Goal: Find contact information: Find contact information

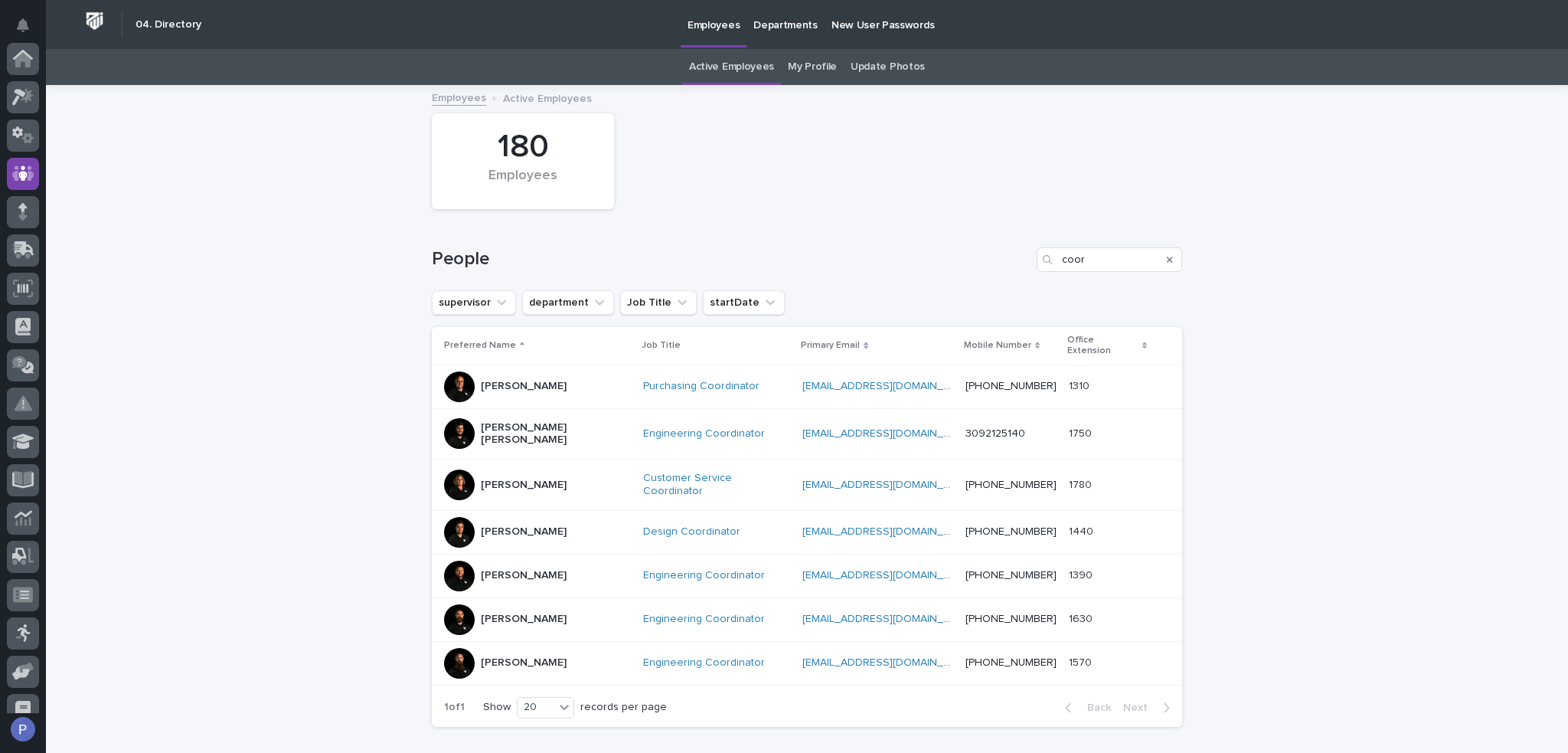
scroll to position [115, 0]
click at [1080, 261] on input "coor" at bounding box center [1110, 260] width 146 height 25
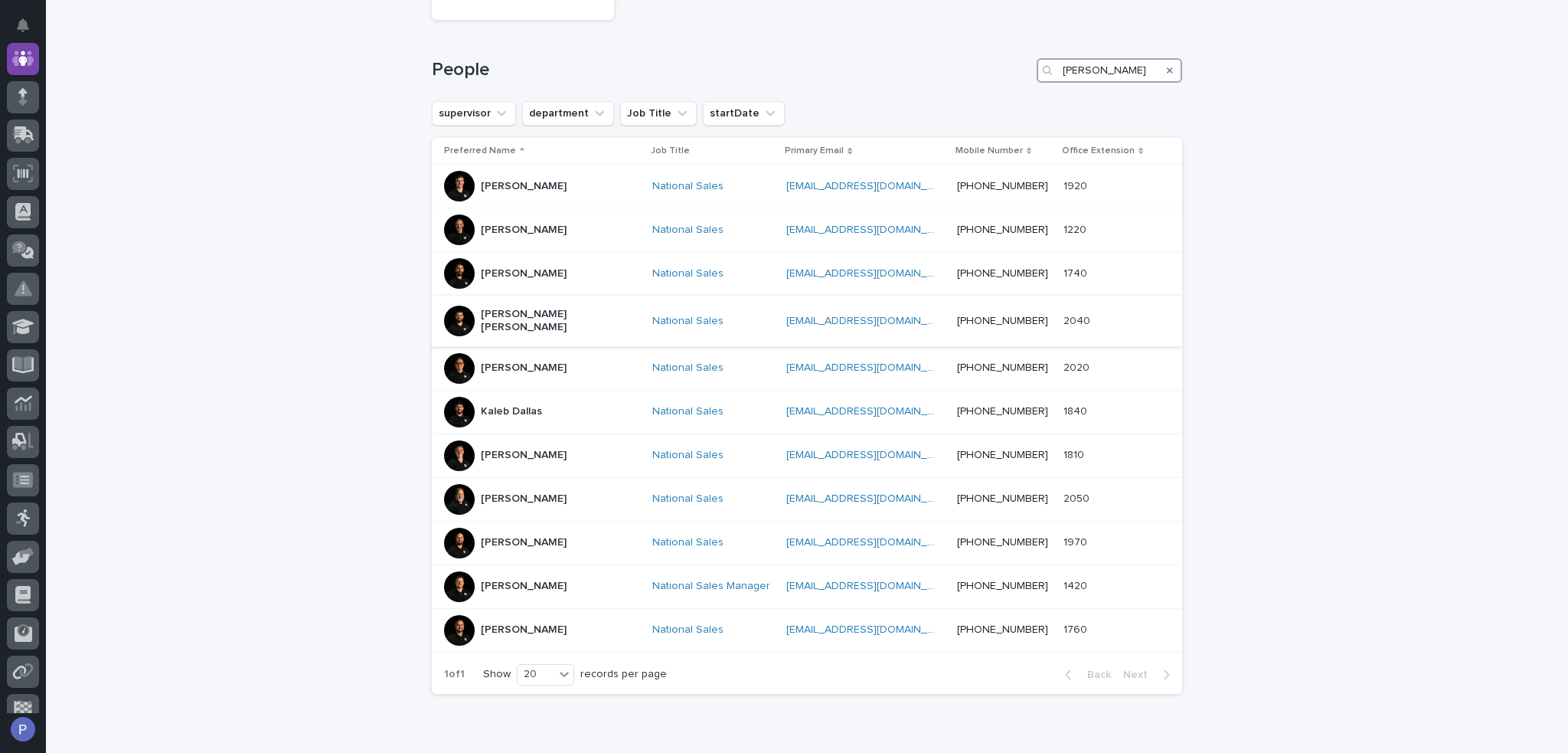
scroll to position [230, 0]
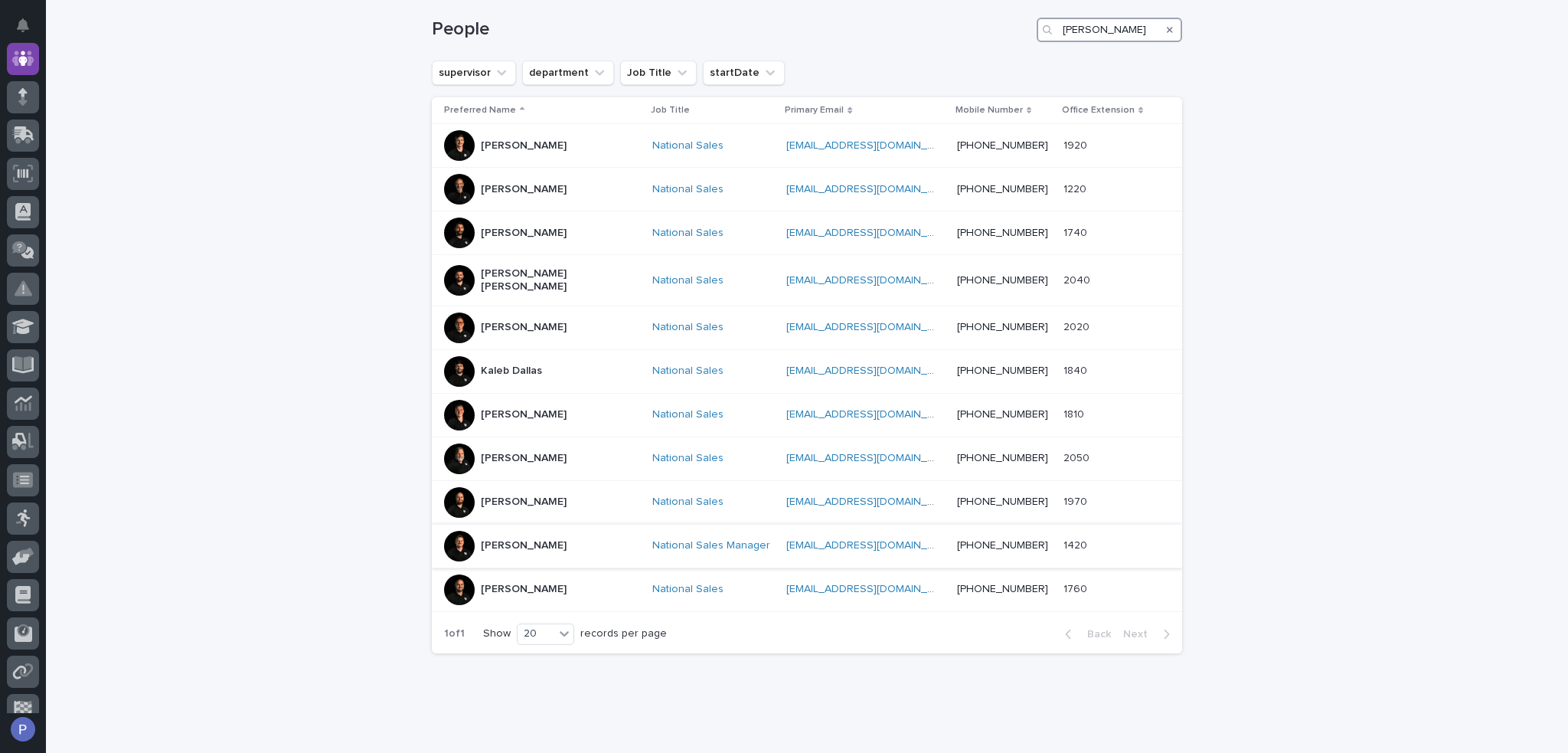
type input "[PERSON_NAME]"
drag, startPoint x: 557, startPoint y: 536, endPoint x: 462, endPoint y: 536, distance: 95.0
click at [462, 536] on div "[PERSON_NAME]" at bounding box center [542, 546] width 196 height 31
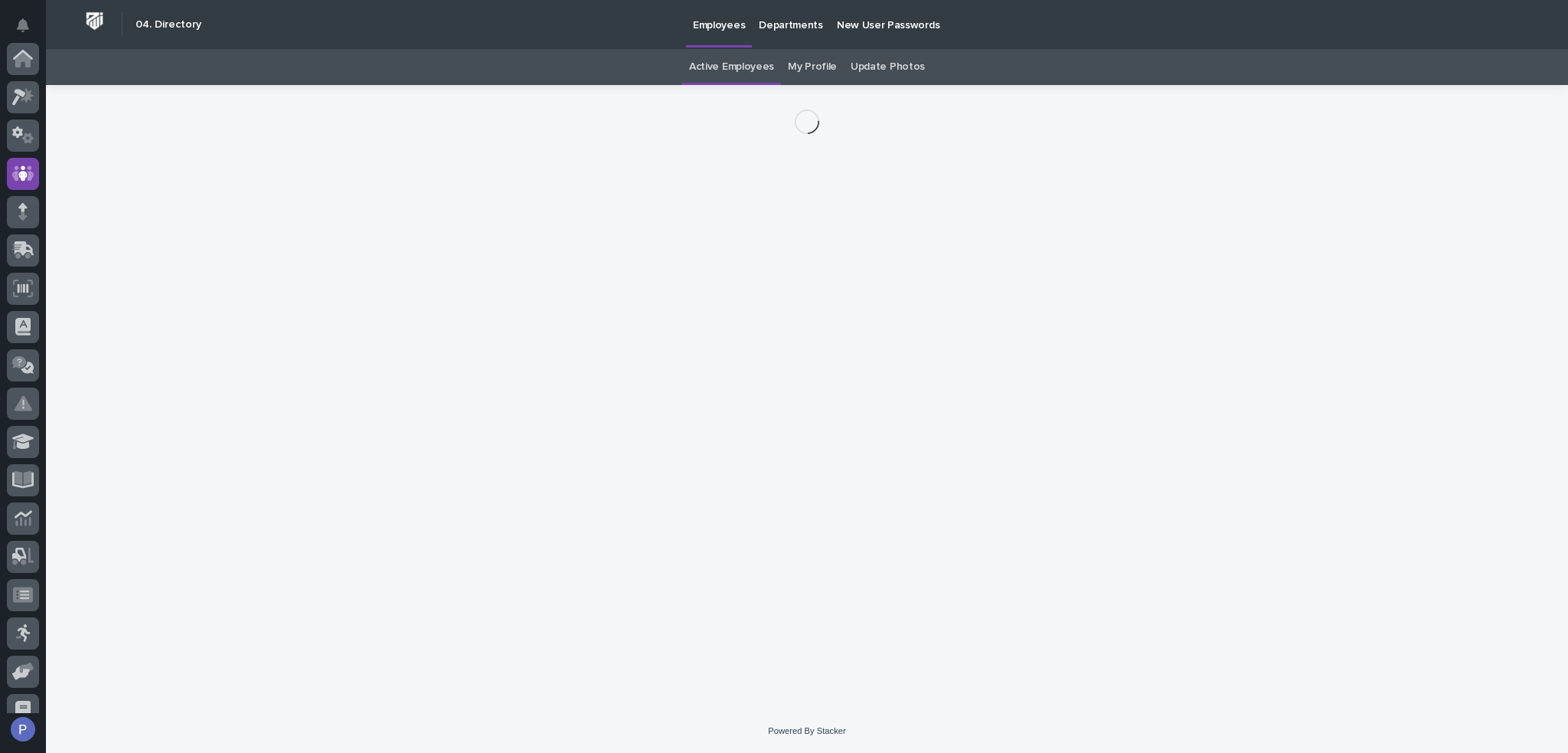
scroll to position [115, 0]
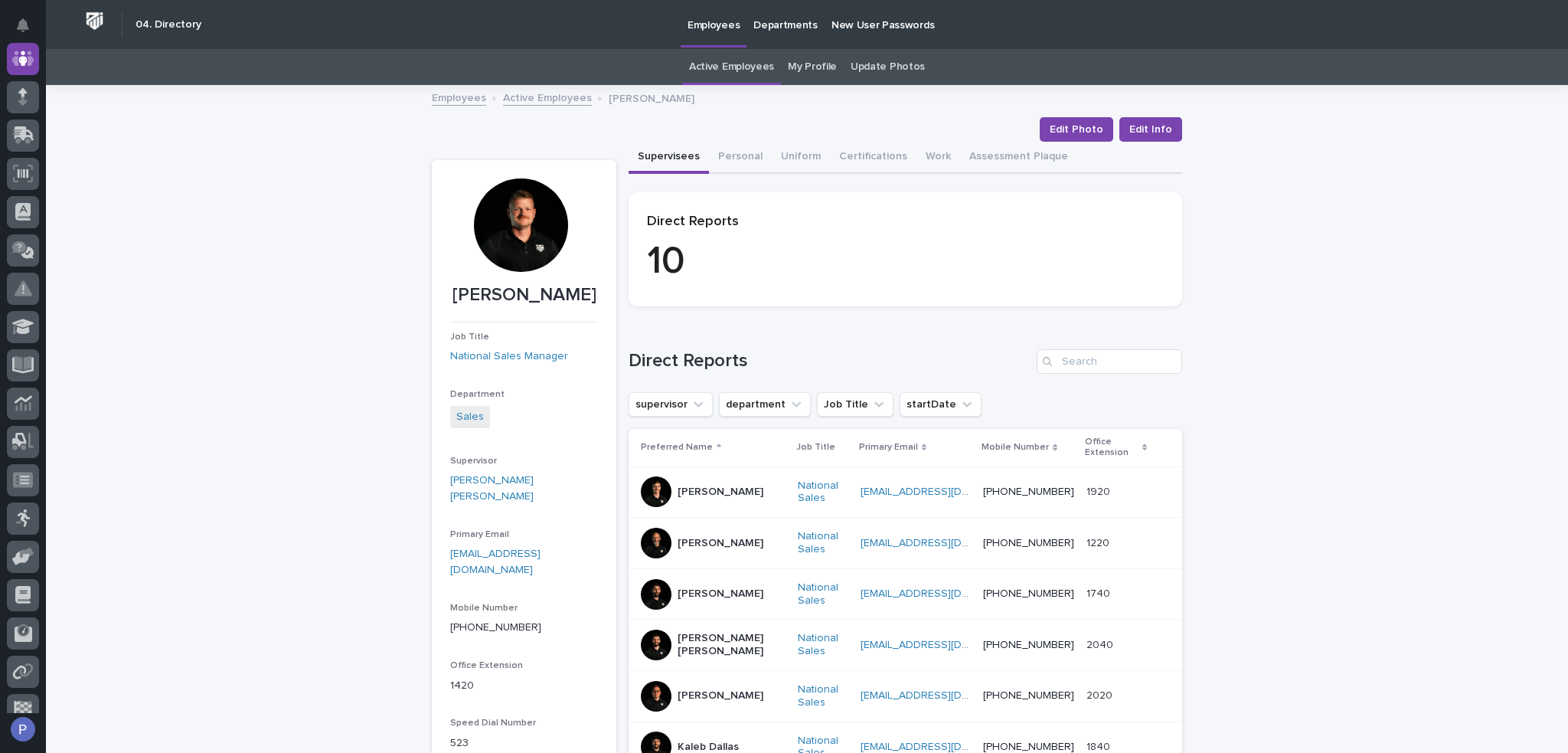
drag, startPoint x: 590, startPoint y: 296, endPoint x: 438, endPoint y: 294, distance: 152.0
click at [438, 294] on section "[PERSON_NAME] Job Title National Sales Manager Department Sales Supervisor [PER…" at bounding box center [523, 492] width 184 height 664
copy p "[PERSON_NAME]"
